Goal: Task Accomplishment & Management: Use online tool/utility

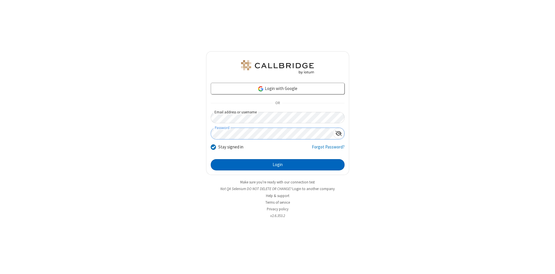
click at [277, 165] on button "Login" at bounding box center [278, 165] width 134 height 12
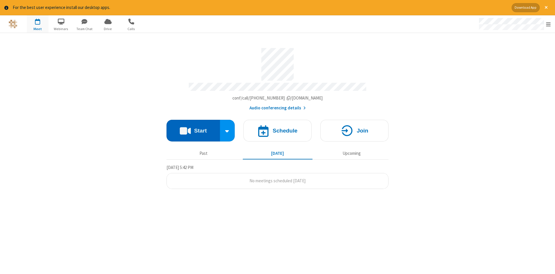
click at [193, 128] on button "Start" at bounding box center [192, 131] width 53 height 22
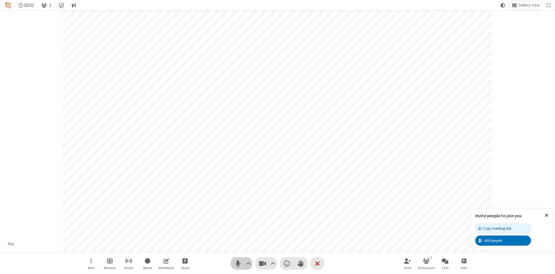
click at [238, 263] on span "Mute (Alt+A)" at bounding box center [238, 263] width 9 height 8
click at [238, 263] on span "Unmute (Alt+A)" at bounding box center [238, 263] width 9 height 8
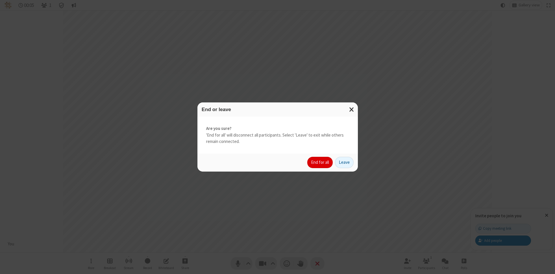
click at [320, 162] on button "End for all" at bounding box center [319, 163] width 25 height 12
